Goal: Task Accomplishment & Management: Use online tool/utility

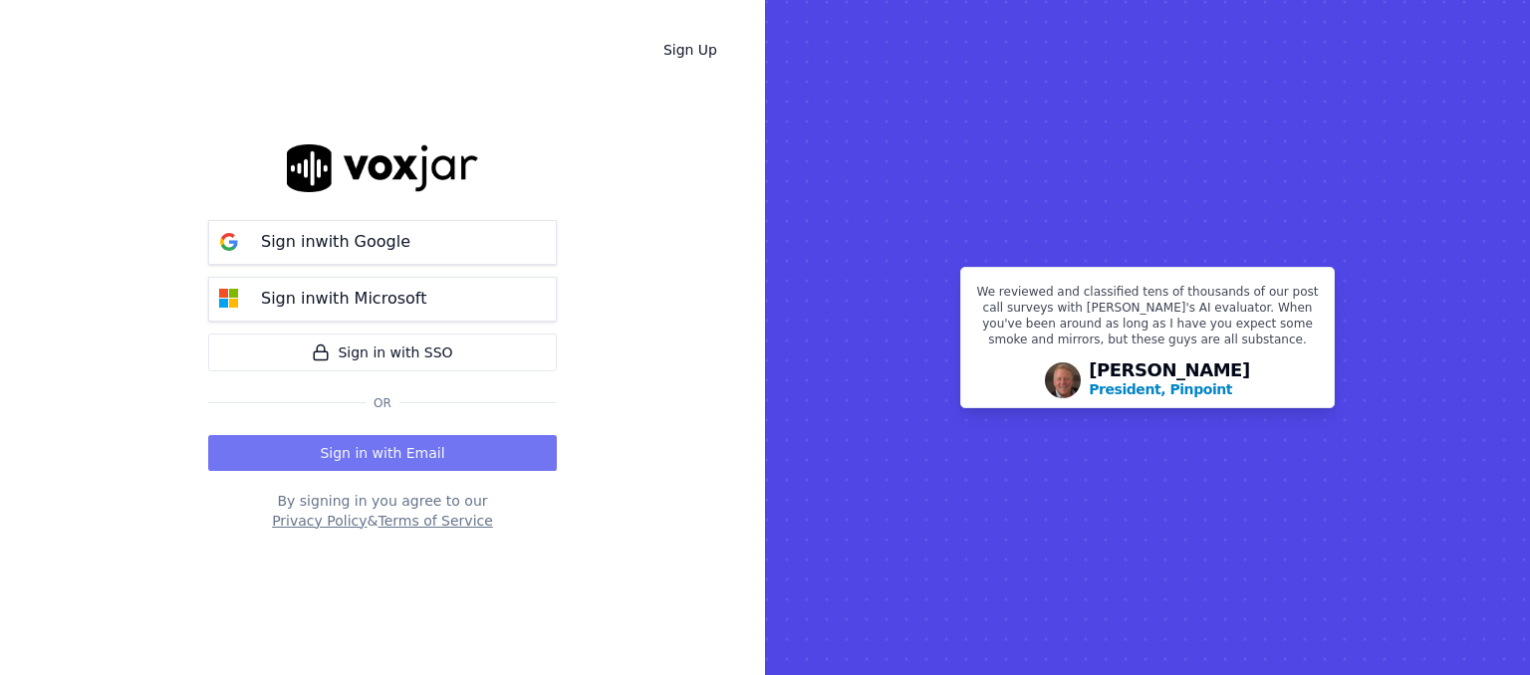
click at [420, 455] on button "Sign in with Email" at bounding box center [382, 453] width 349 height 36
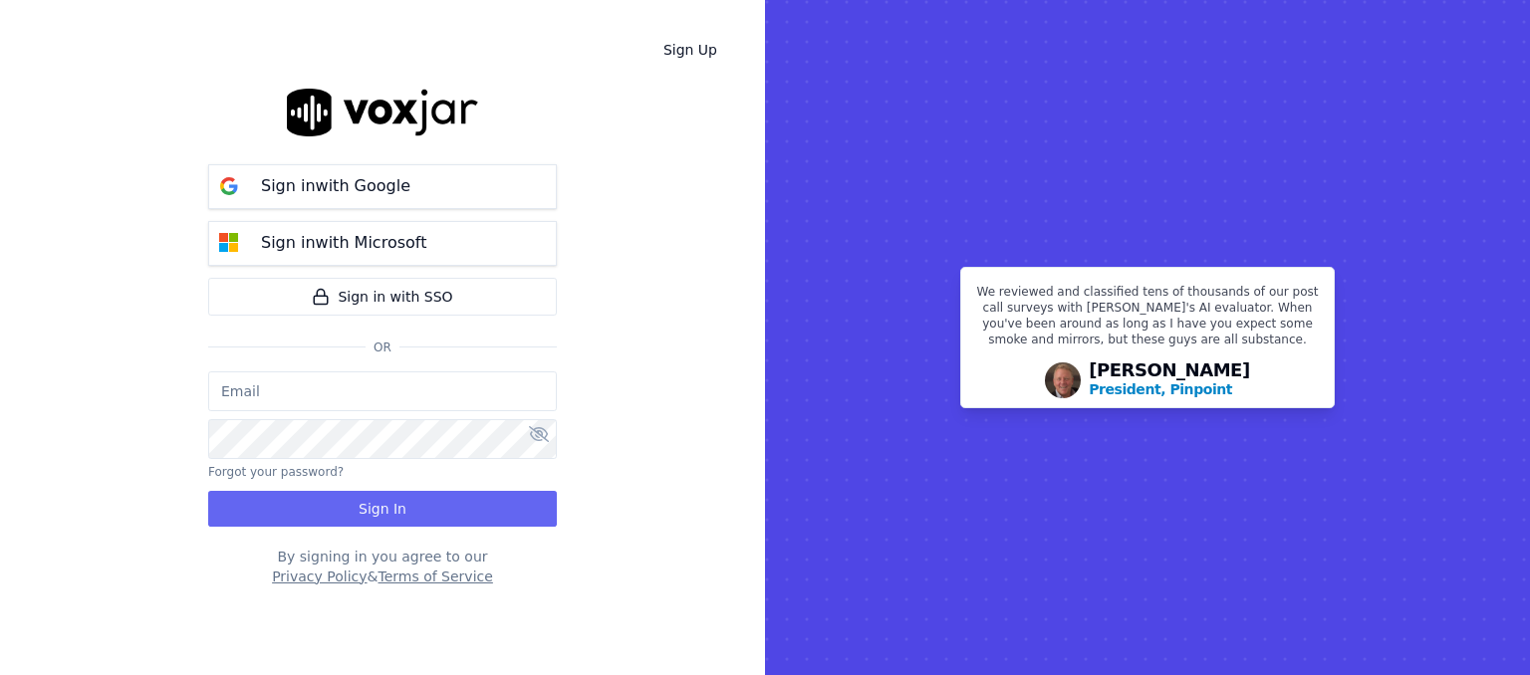
type input "christina@nightdispatch.net"
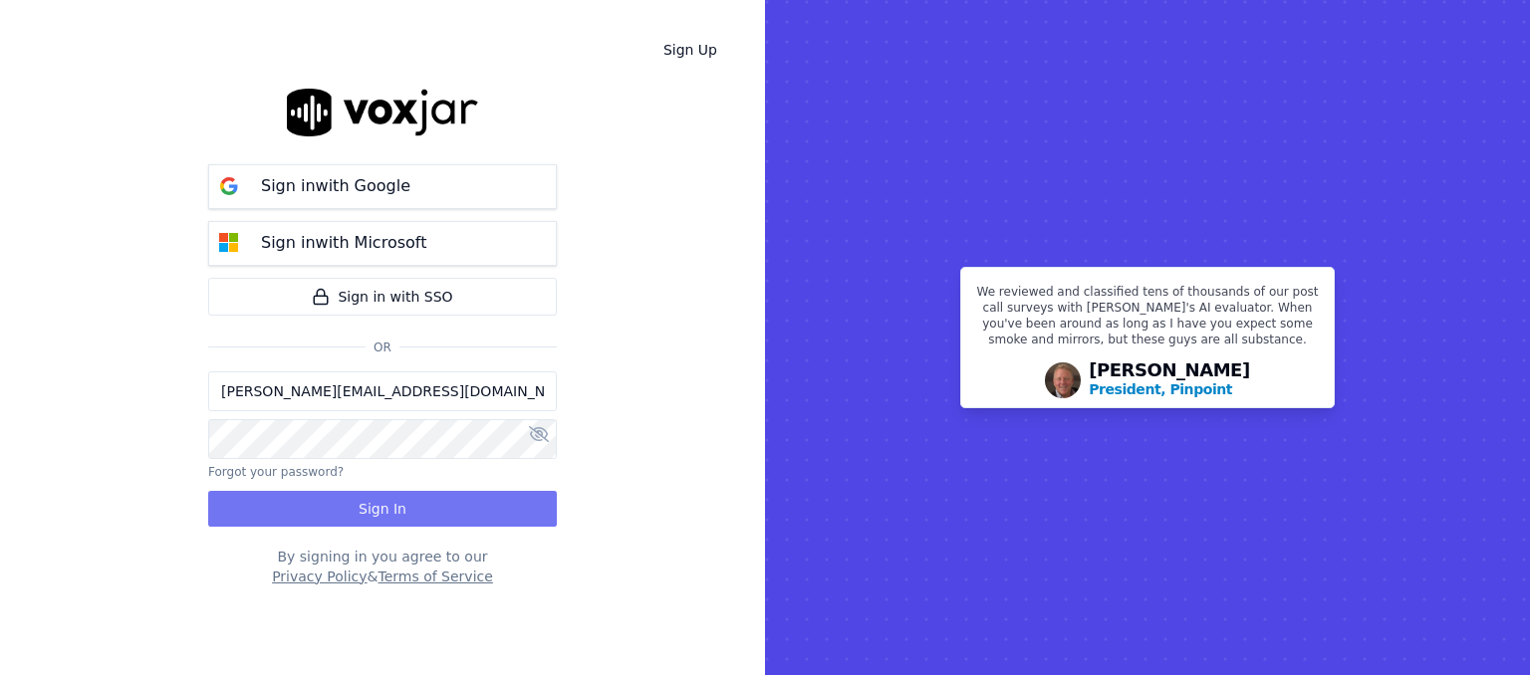
click at [394, 497] on button "Sign In" at bounding box center [382, 509] width 349 height 36
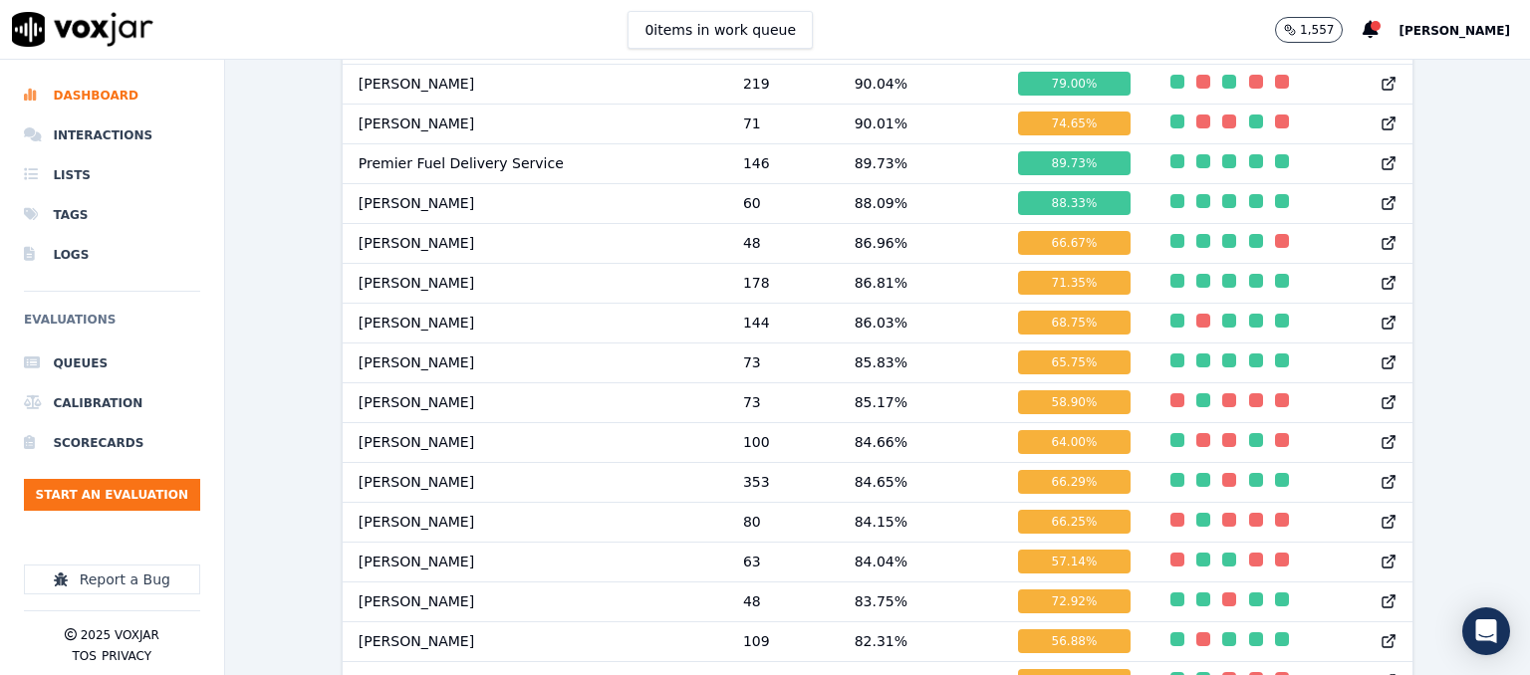
scroll to position [1179, 0]
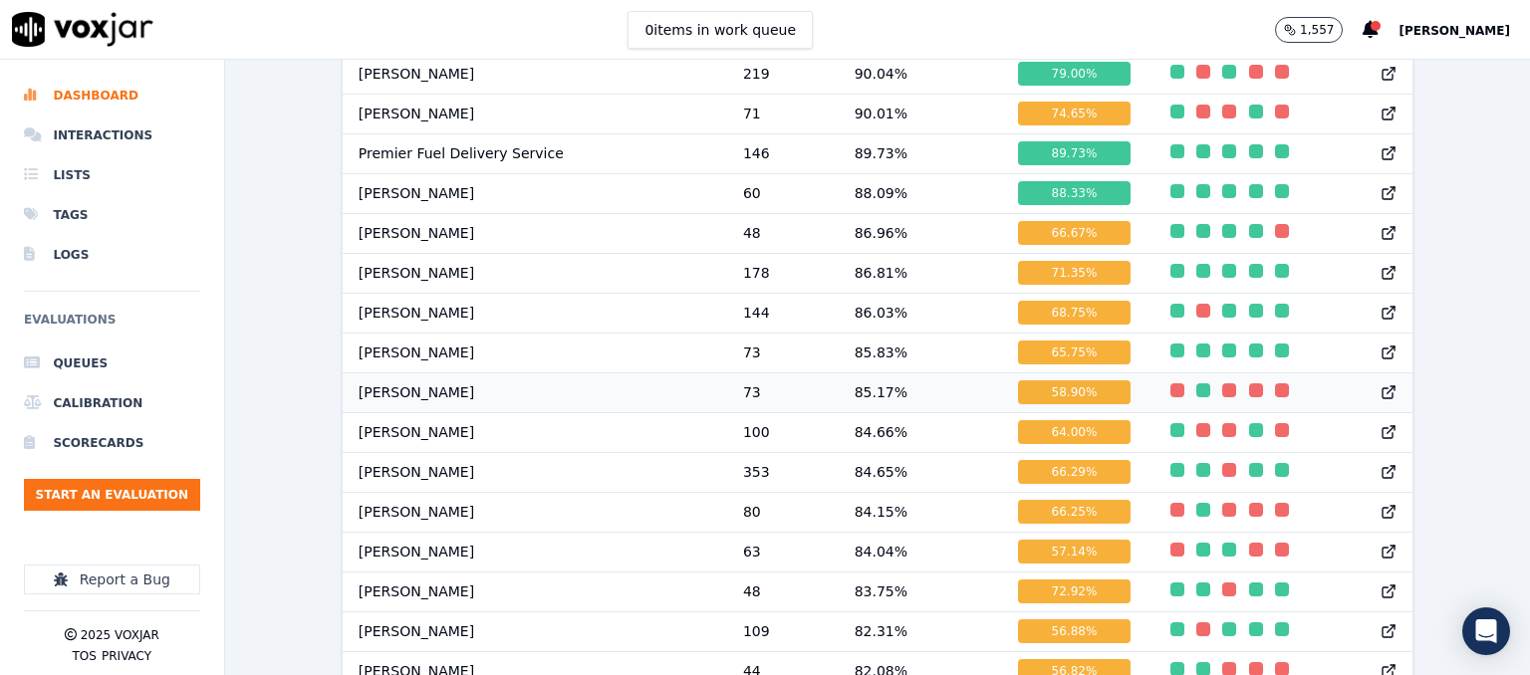
click at [1018, 404] on div "58.90 %" at bounding box center [1074, 392] width 112 height 24
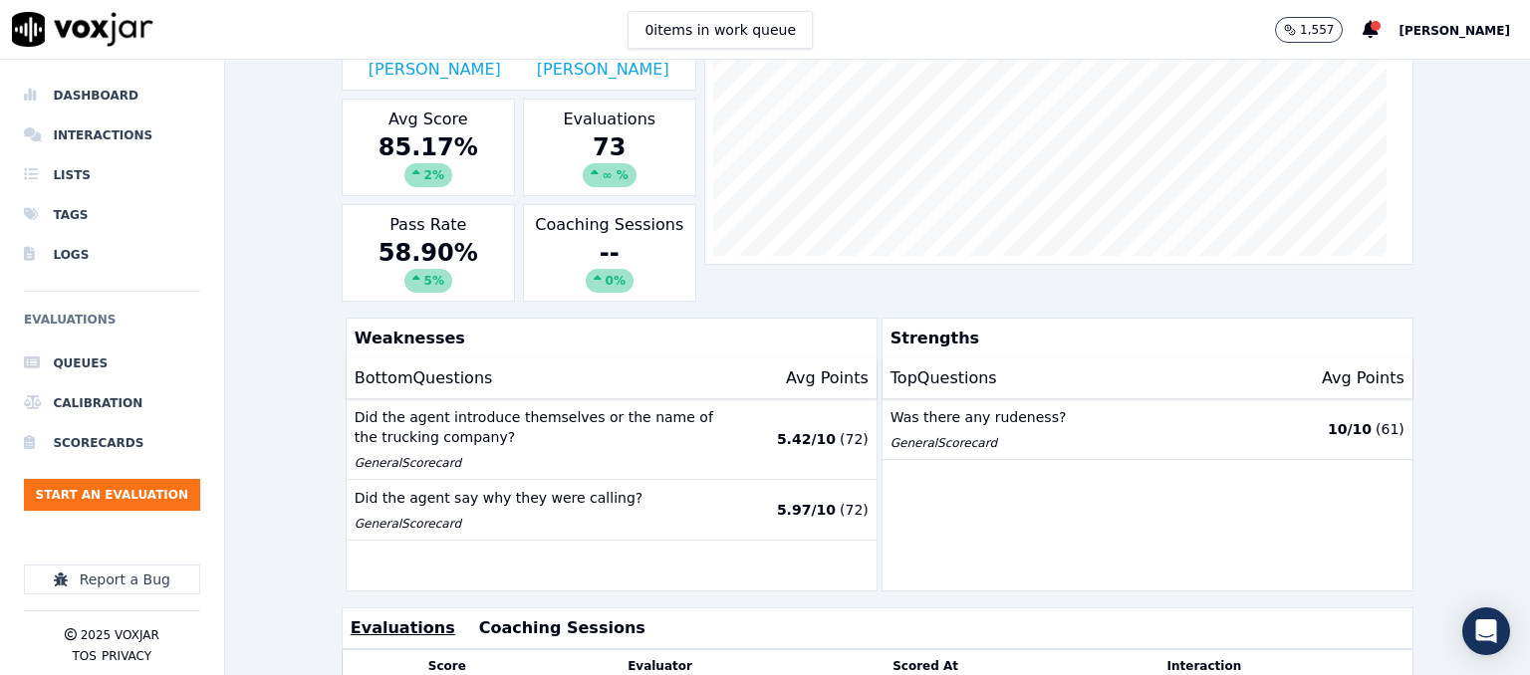
scroll to position [225, 0]
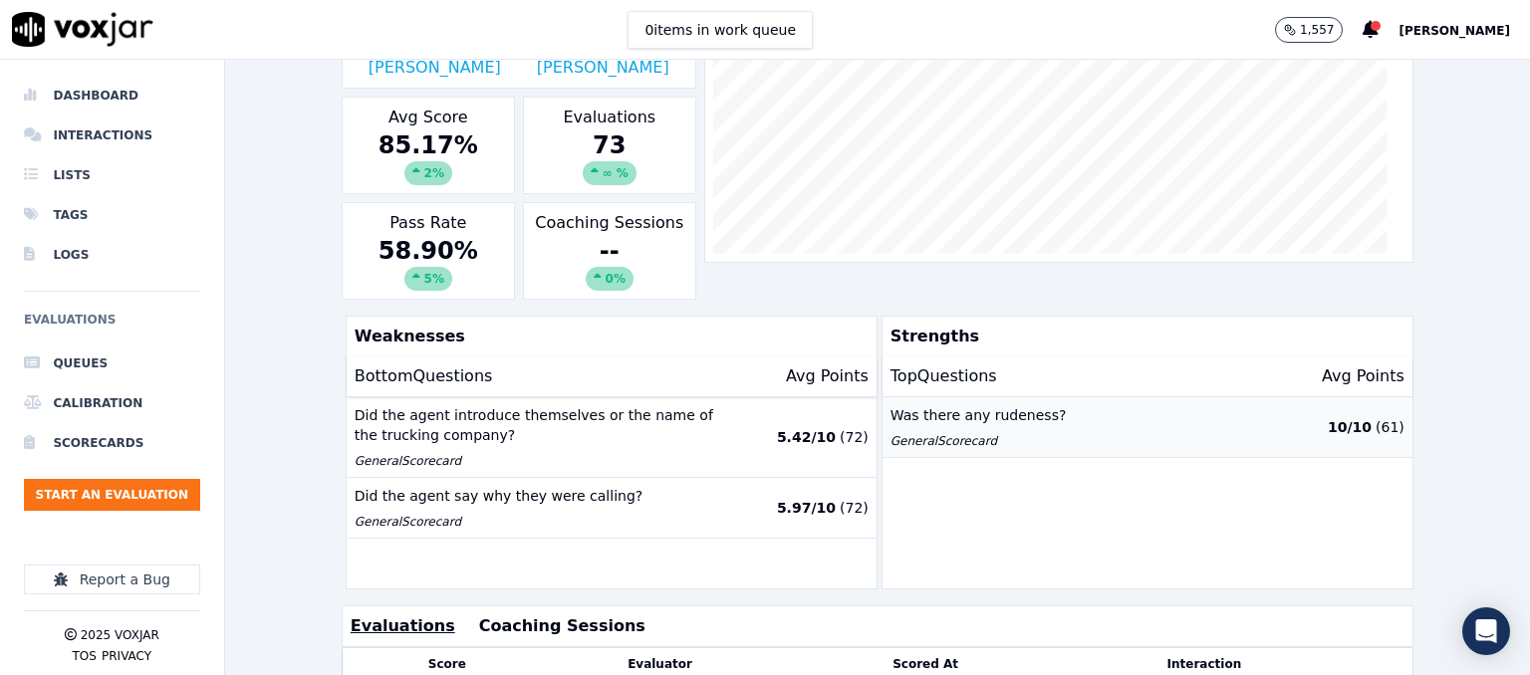
click at [1199, 420] on p "Was there any rudeness?" at bounding box center [1082, 415] width 385 height 20
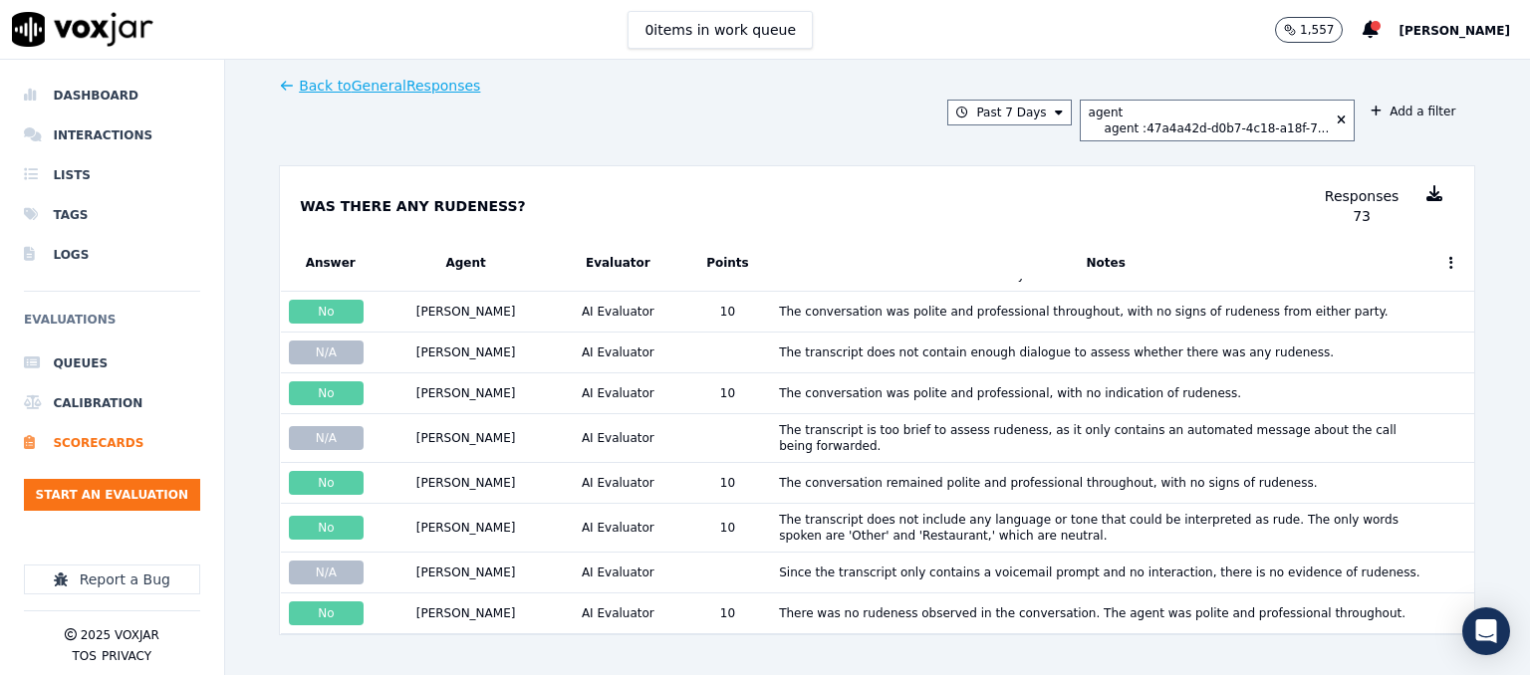
scroll to position [566, 0]
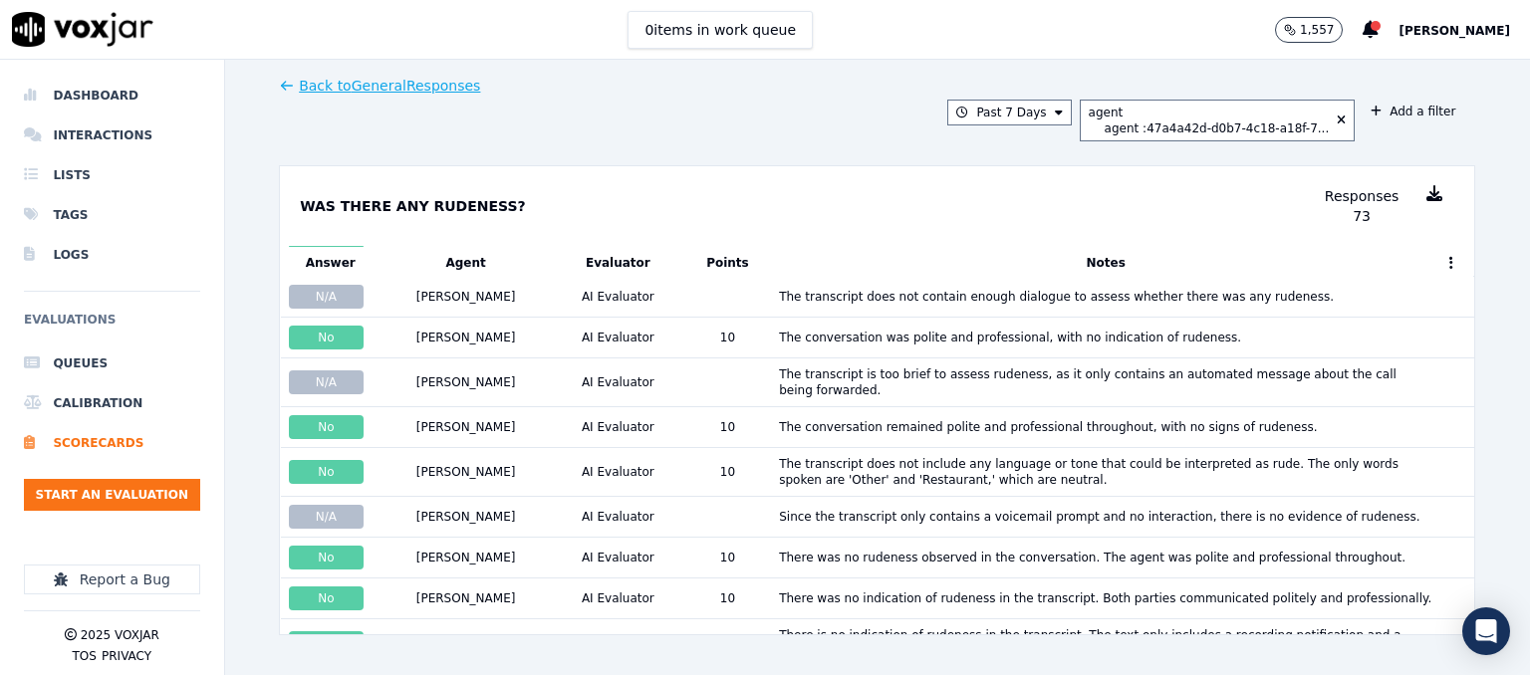
click at [434, 78] on button "Back to General Responses" at bounding box center [379, 86] width 201 height 20
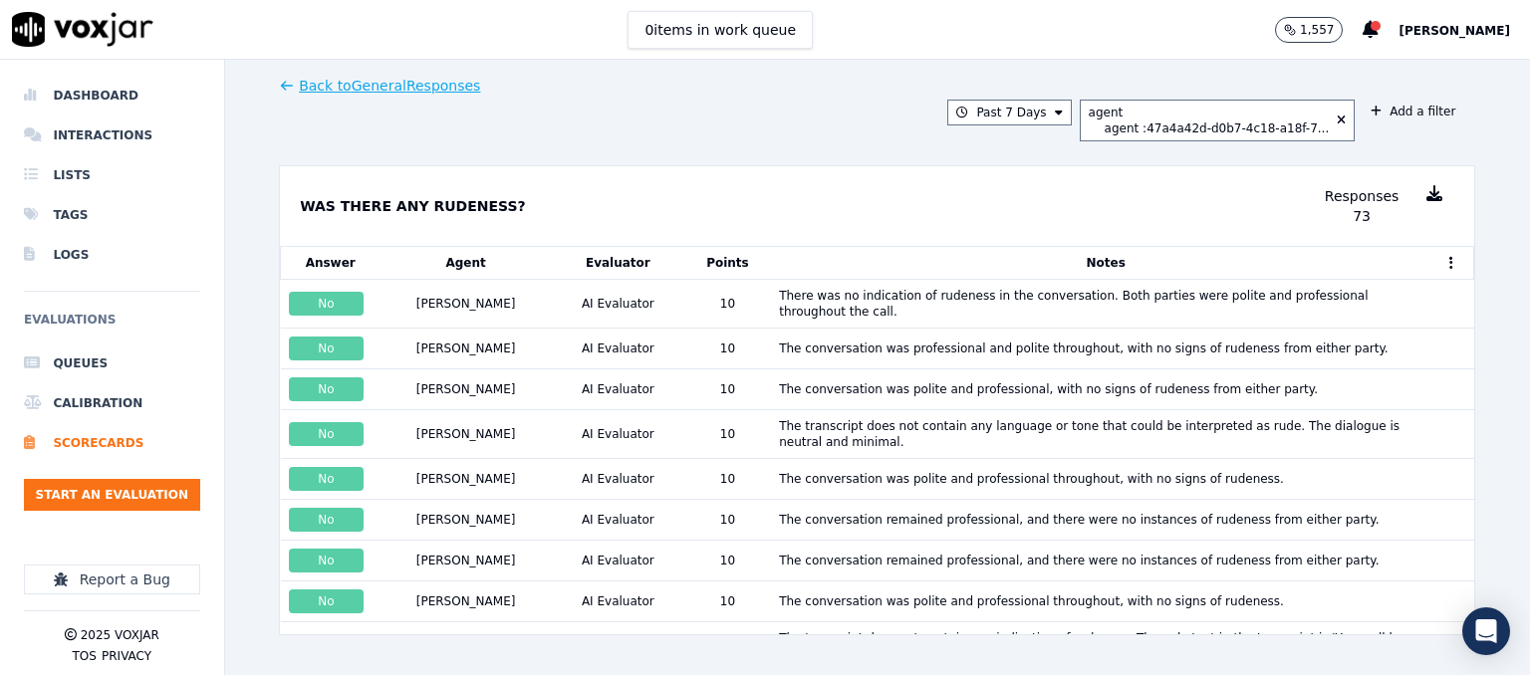
click at [395, 84] on button "Back to General Responses" at bounding box center [379, 86] width 201 height 20
